Goal: Task Accomplishment & Management: Manage account settings

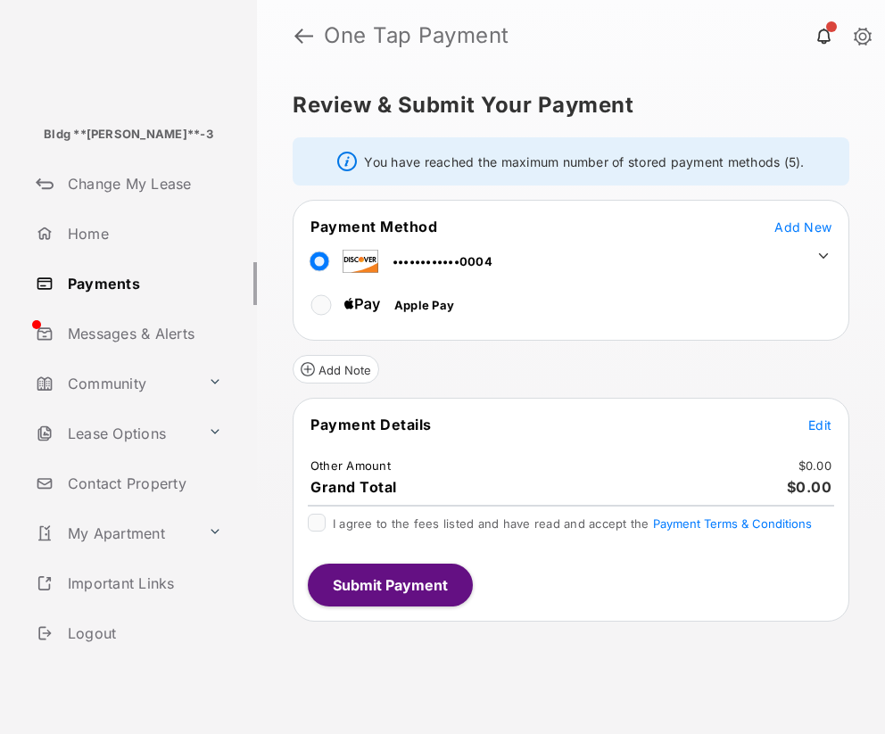
click at [122, 188] on link "Change My Lease" at bounding box center [143, 183] width 228 height 43
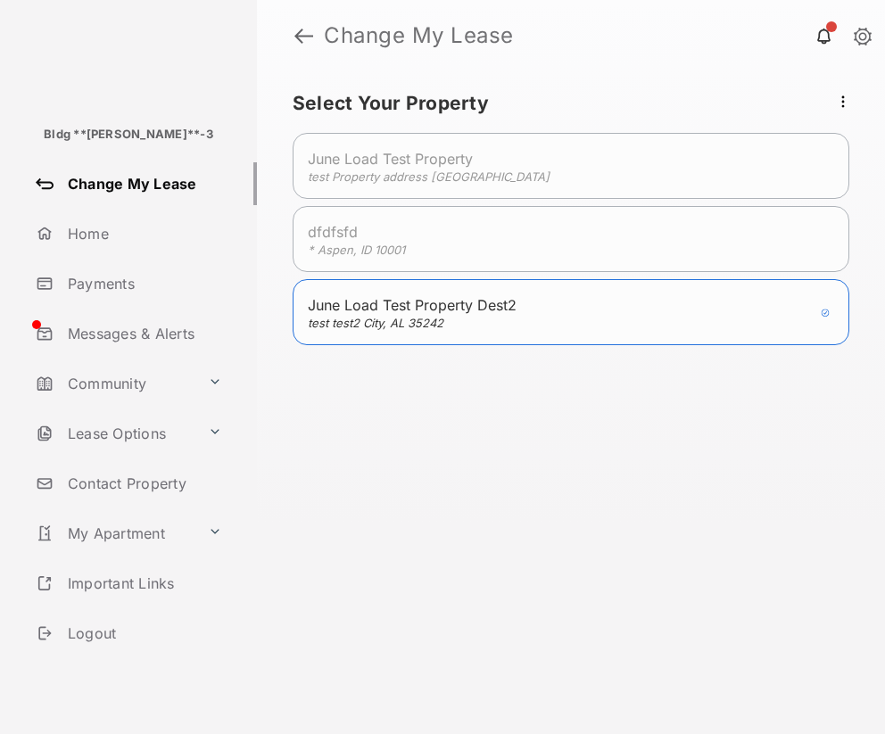
click at [122, 188] on link "Change My Lease" at bounding box center [143, 183] width 228 height 43
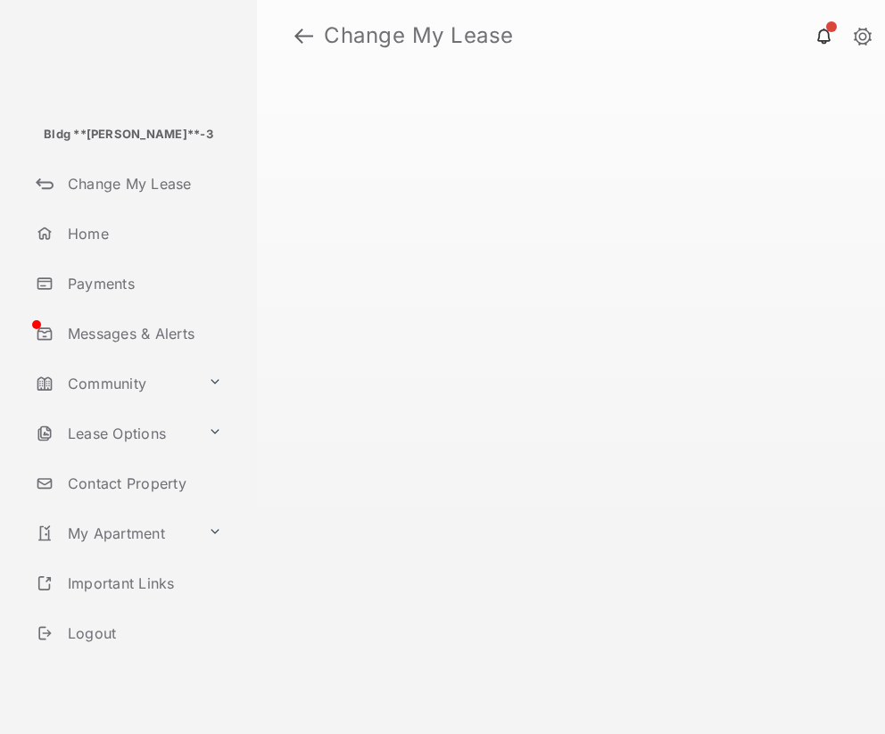
click at [122, 188] on link "Change My Lease" at bounding box center [143, 183] width 228 height 43
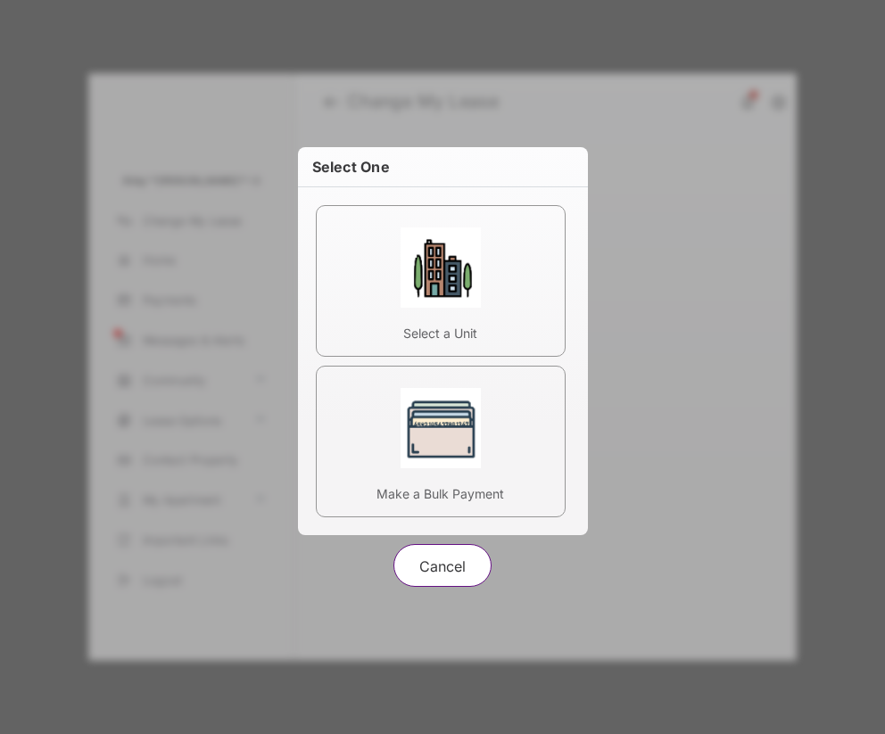
click at [445, 458] on div at bounding box center [441, 428] width 80 height 80
